Goal: Task Accomplishment & Management: Use online tool/utility

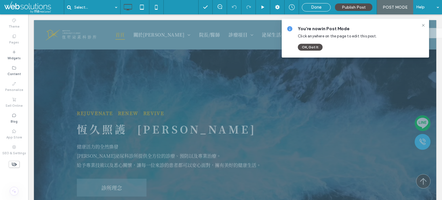
scroll to position [288, 0]
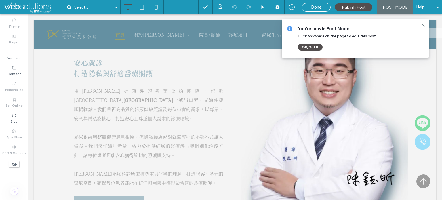
drag, startPoint x: 37, startPoint y: 6, endPoint x: 55, endPoint y: 11, distance: 19.0
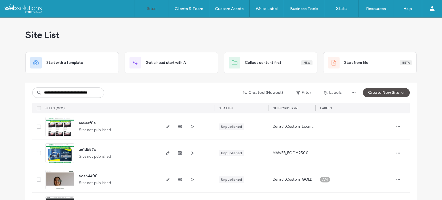
type input "**********"
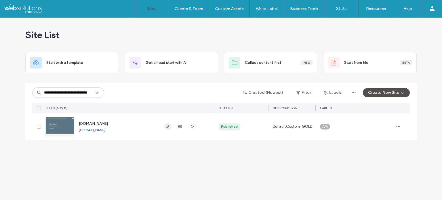
click at [168, 128] on icon "button" at bounding box center [168, 126] width 5 height 5
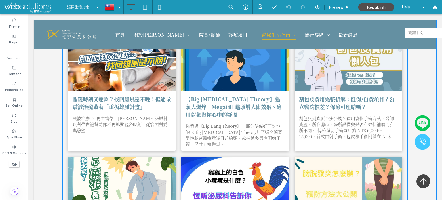
scroll to position [346, 0]
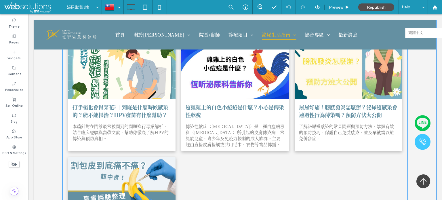
click at [236, 66] on div at bounding box center [235, 72] width 114 height 58
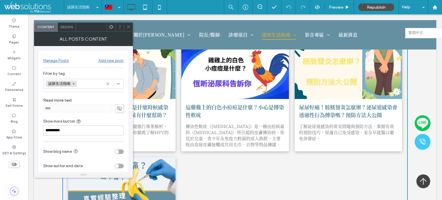
click at [128, 25] on icon at bounding box center [128, 27] width 4 height 4
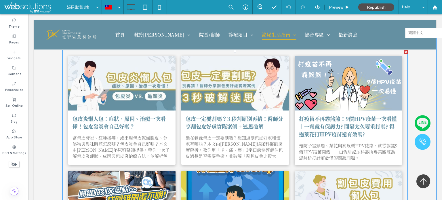
scroll to position [86, 0]
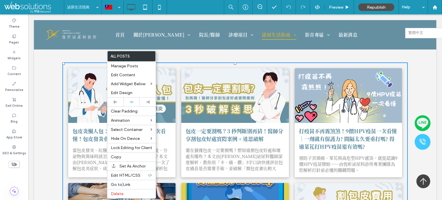
drag, startPoint x: 121, startPoint y: 186, endPoint x: 118, endPoint y: 186, distance: 3.5
click at [122, 186] on span "Go to Link" at bounding box center [120, 184] width 19 height 5
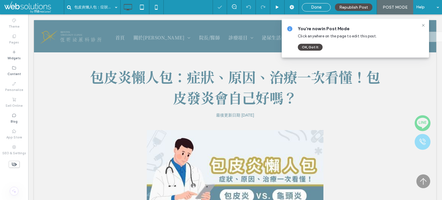
click at [315, 48] on button "OK, Got It" at bounding box center [310, 47] width 25 height 7
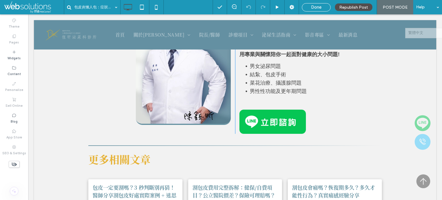
scroll to position [2851, 0]
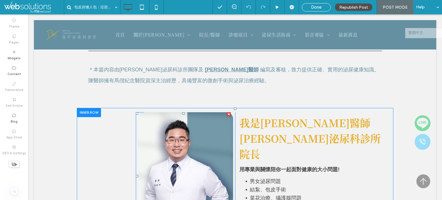
click at [175, 140] on img at bounding box center [185, 176] width 95 height 128
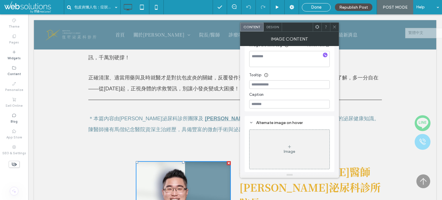
scroll to position [2793, 0]
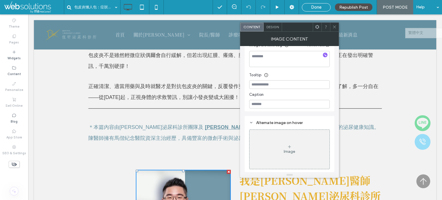
click at [141, 124] on span "＊本篇內容由[PERSON_NAME]泌尿科診所團隊及" at bounding box center [145, 127] width 115 height 6
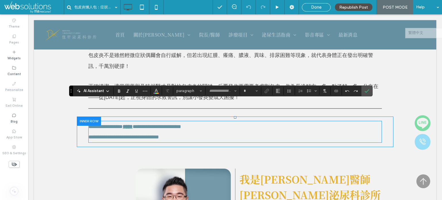
type input "*****"
type input "**"
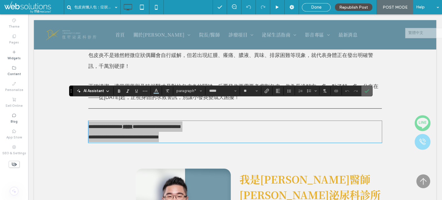
click at [366, 93] on icon "Confirm" at bounding box center [367, 91] width 5 height 5
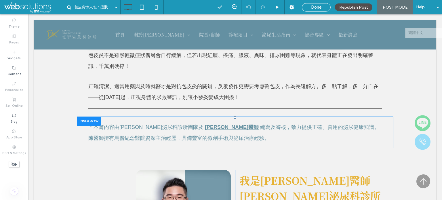
click at [91, 117] on div at bounding box center [89, 121] width 24 height 9
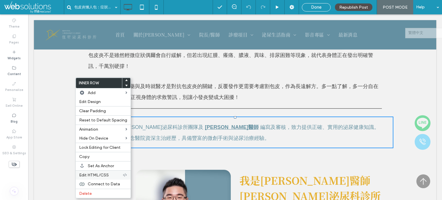
click at [99, 176] on span "Edit HTML/CSS" at bounding box center [94, 175] width 30 height 5
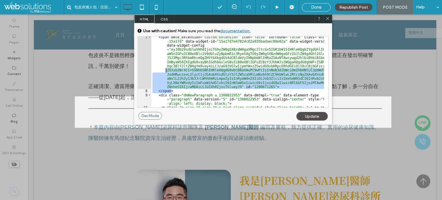
scroll to position [0, 0]
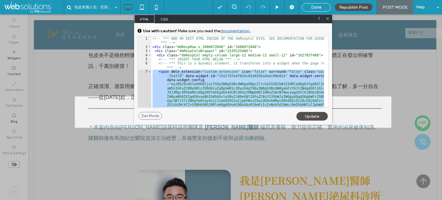
drag, startPoint x: 171, startPoint y: 73, endPoint x: 151, endPoint y: 71, distance: 20.3
click at [151, 71] on div "<!-- *** ADD OR EDIT HTML INSIDE OF THE dmRespCol DIVS, SEE DOCUMENTATION FOR G…" at bounding box center [237, 103] width 173 height 133
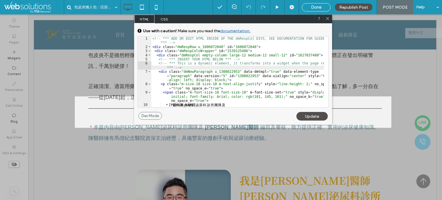
click at [311, 115] on div "Update" at bounding box center [312, 116] width 31 height 9
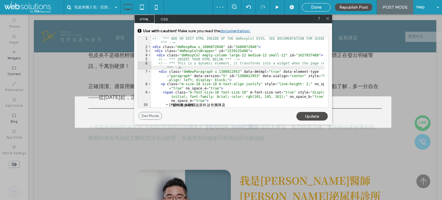
drag, startPoint x: 329, startPoint y: 18, endPoint x: 300, endPoint y: 4, distance: 32.7
click at [329, 18] on icon at bounding box center [328, 18] width 4 height 4
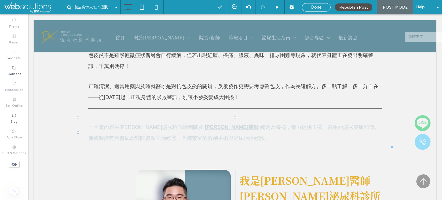
click at [124, 135] on span "陳醫師擁有馬偕紀念醫院資深主治經歷，具備豐富的微創手術與泌尿治療經驗。" at bounding box center [178, 138] width 181 height 6
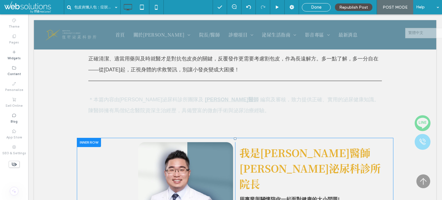
scroll to position [2822, 0]
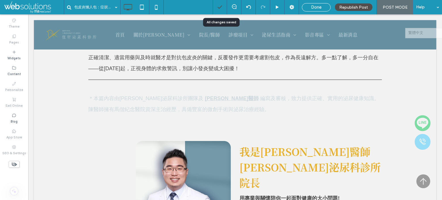
click at [219, 7] on icon at bounding box center [220, 7] width 6 height 6
click at [317, 7] on span "Done" at bounding box center [316, 7] width 10 height 5
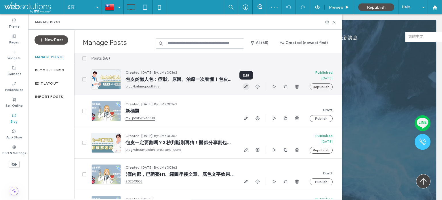
click at [245, 89] on span "button" at bounding box center [246, 86] width 7 height 7
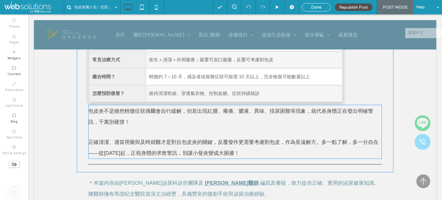
scroll to position [2733, 0]
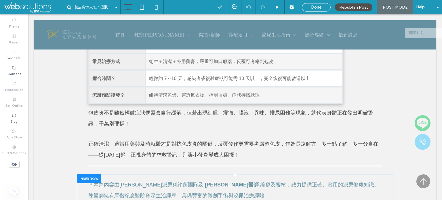
click at [89, 174] on div at bounding box center [89, 178] width 24 height 9
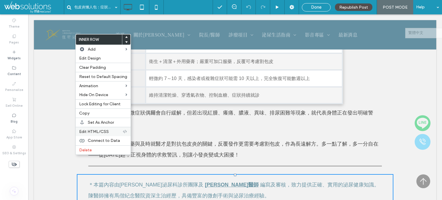
click at [106, 131] on span "Edit HTML/CSS" at bounding box center [94, 131] width 30 height 5
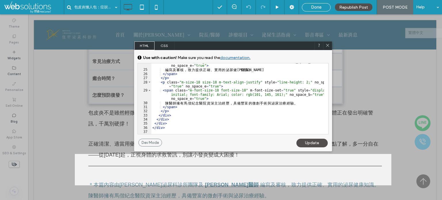
scroll to position [165, 0]
click at [329, 44] on use at bounding box center [327, 45] width 3 height 3
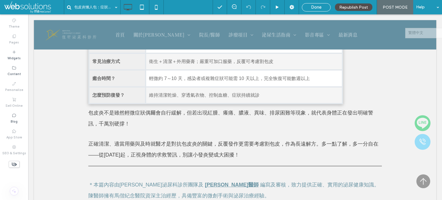
drag, startPoint x: 359, startPoint y: 4, endPoint x: 354, endPoint y: 4, distance: 4.3
click at [359, 4] on div "Republish Post" at bounding box center [353, 6] width 37 height 7
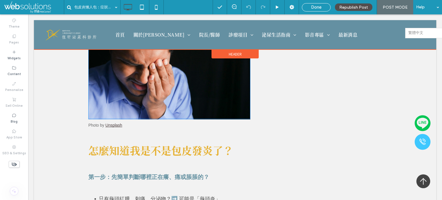
scroll to position [547, 0]
